Goal: Transaction & Acquisition: Purchase product/service

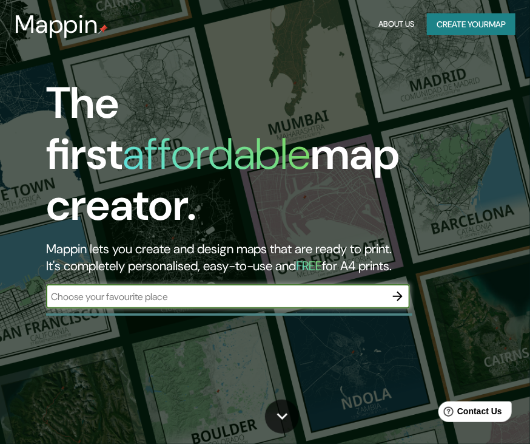
click at [207, 289] on input "text" at bounding box center [216, 296] width 340 height 14
click at [398, 289] on icon "button" at bounding box center [398, 296] width 15 height 15
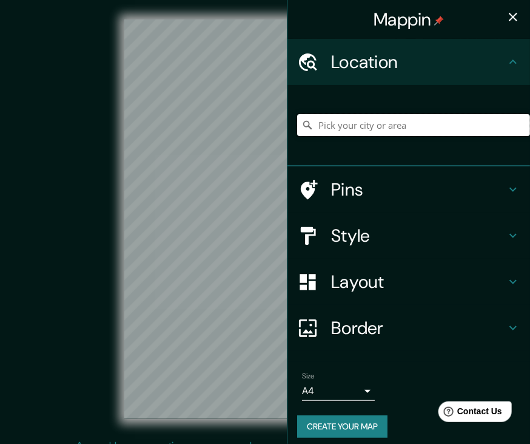
click at [385, 126] on input "Pick your city or area" at bounding box center [413, 125] width 233 height 22
click at [506, 11] on icon "button" at bounding box center [513, 17] width 15 height 15
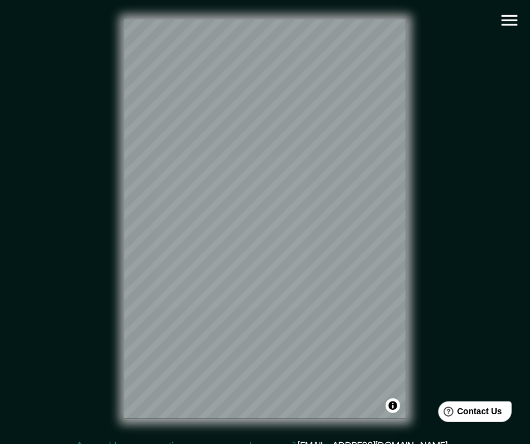
click at [507, 19] on icon "button" at bounding box center [510, 20] width 16 height 11
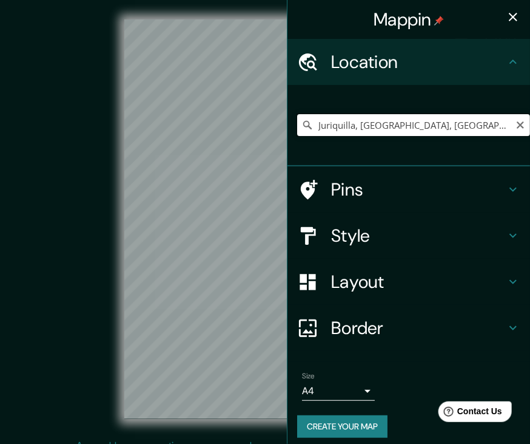
click at [353, 123] on input "Juriquilla, [GEOGRAPHIC_DATA], [GEOGRAPHIC_DATA]" at bounding box center [413, 125] width 233 height 22
click at [506, 10] on icon "button" at bounding box center [513, 17] width 15 height 15
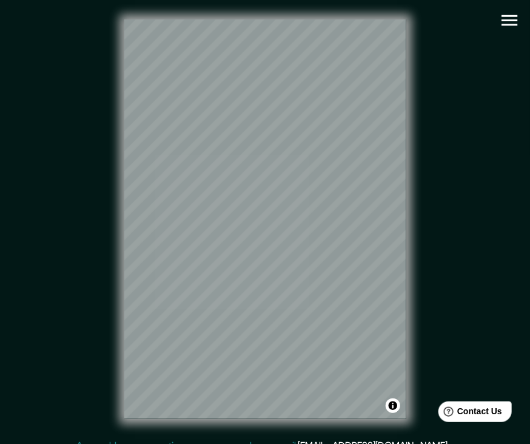
drag, startPoint x: 506, startPoint y: 22, endPoint x: 500, endPoint y: 27, distance: 7.4
click at [506, 22] on icon "button" at bounding box center [509, 20] width 21 height 21
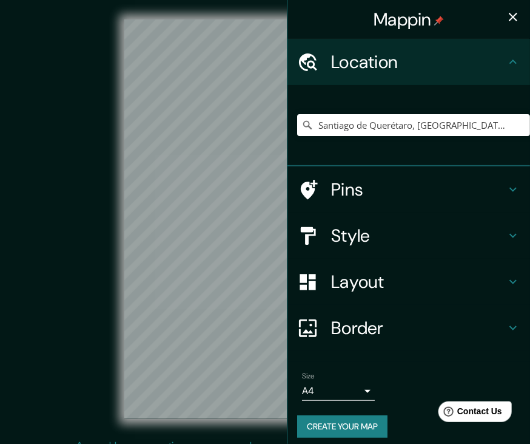
click at [386, 282] on h4 "Layout" at bounding box center [418, 282] width 175 height 22
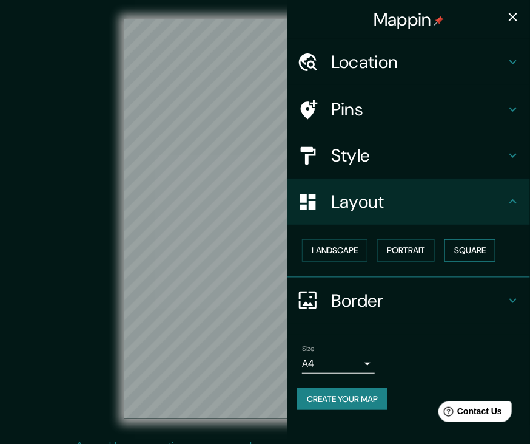
click at [477, 240] on button "Square" at bounding box center [470, 250] width 51 height 22
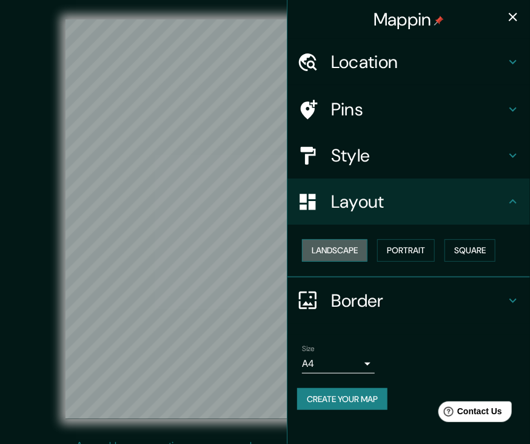
click at [356, 248] on button "Landscape" at bounding box center [335, 250] width 66 height 22
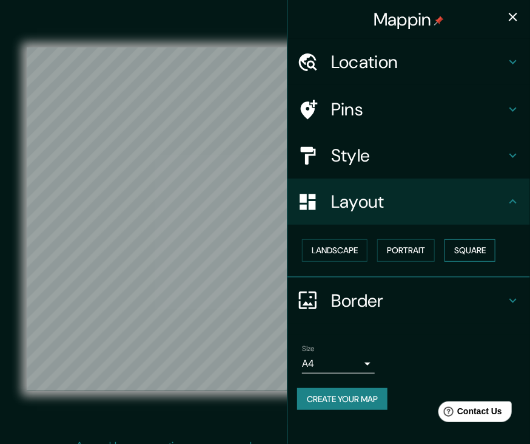
click at [465, 246] on button "Square" at bounding box center [470, 250] width 51 height 22
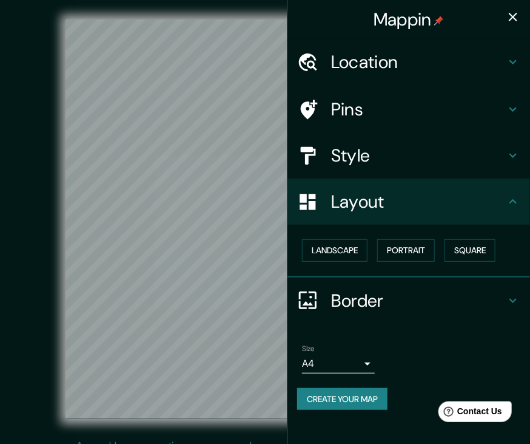
click at [49, 218] on div "© Mapbox © OpenStreetMap Improve this map" at bounding box center [266, 218] width 478 height 399
click at [510, 15] on icon "button" at bounding box center [513, 17] width 15 height 15
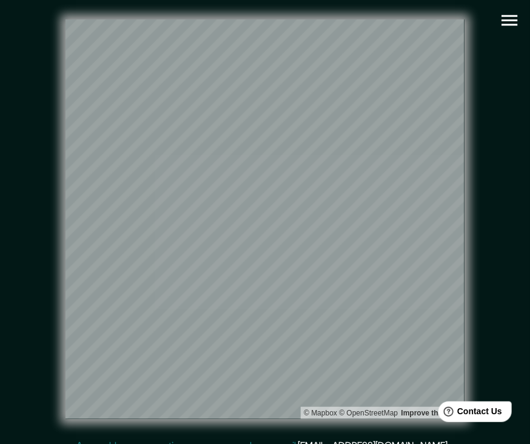
click at [502, 19] on icon "button" at bounding box center [510, 20] width 16 height 11
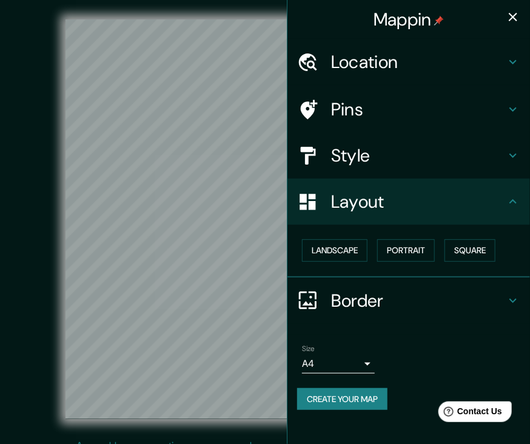
click at [513, 200] on icon at bounding box center [513, 201] width 7 height 4
click at [422, 55] on h4 "Location" at bounding box center [418, 62] width 175 height 22
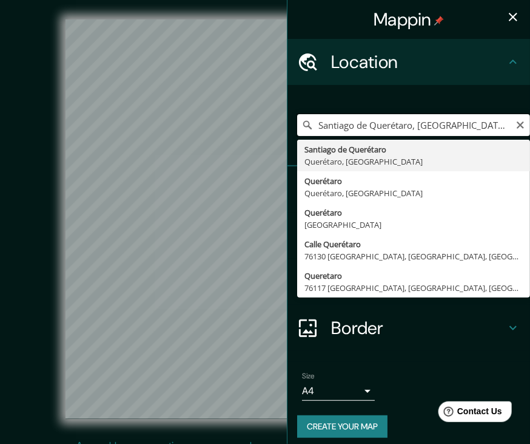
click at [490, 126] on input "Santiago de Querétaro, [GEOGRAPHIC_DATA], [GEOGRAPHIC_DATA]" at bounding box center [413, 125] width 233 height 22
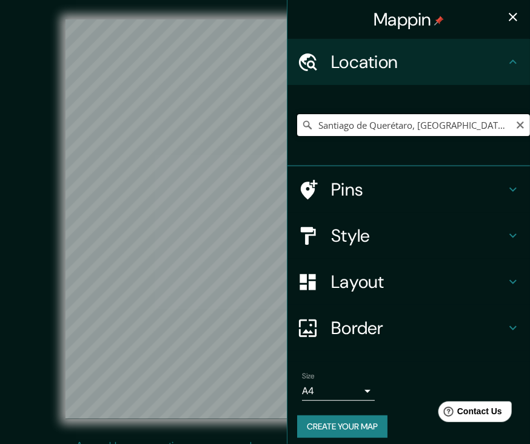
click at [491, 121] on input "Santiago de Querétaro, [GEOGRAPHIC_DATA], [GEOGRAPHIC_DATA]" at bounding box center [413, 125] width 233 height 22
click at [488, 128] on input "Santiago de Querétaro, [GEOGRAPHIC_DATA], [GEOGRAPHIC_DATA]" at bounding box center [413, 125] width 233 height 22
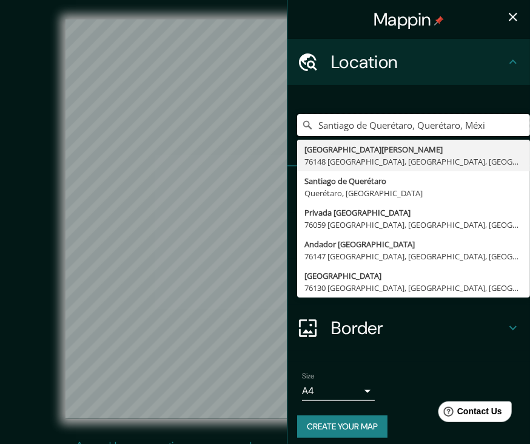
click at [255, 103] on div "Mappin Location [GEOGRAPHIC_DATA], [GEOGRAPHIC_DATA], Méxi [GEOGRAPHIC_DATA][PE…" at bounding box center [265, 228] width 530 height 457
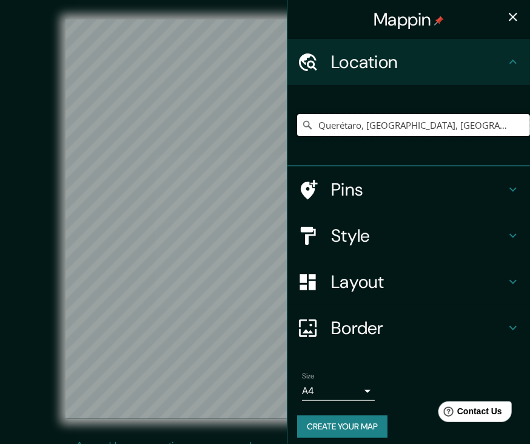
type input "Querétaro, [GEOGRAPHIC_DATA], [GEOGRAPHIC_DATA]"
click at [505, 6] on button "button" at bounding box center [513, 17] width 24 height 24
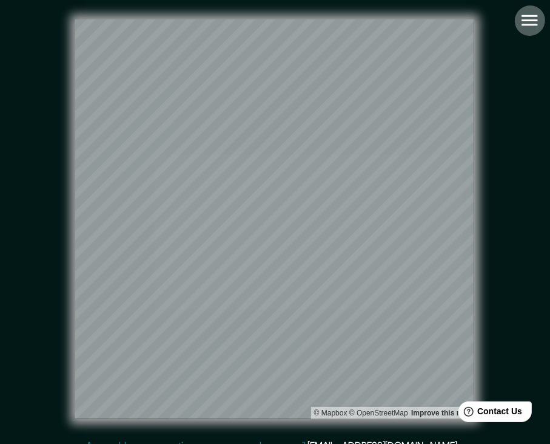
click at [536, 21] on icon "button" at bounding box center [529, 20] width 21 height 21
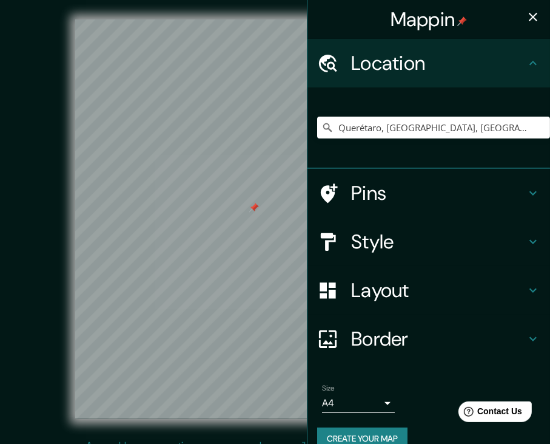
click at [255, 208] on div at bounding box center [254, 208] width 10 height 10
click at [129, 0] on div "© Mapbox © OpenStreetMap Improve this map" at bounding box center [275, 219] width 534 height 438
click at [526, 13] on icon "button" at bounding box center [533, 17] width 15 height 15
